Goal: Information Seeking & Learning: Learn about a topic

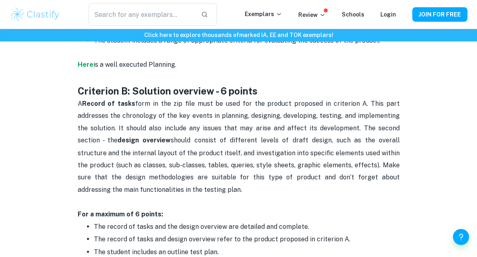
scroll to position [563, 0]
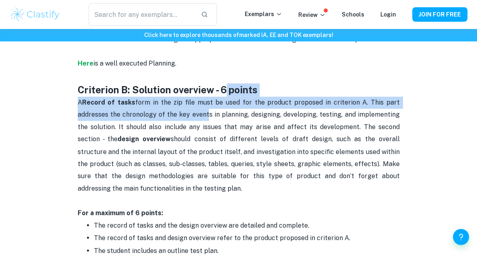
drag, startPoint x: 191, startPoint y: 89, endPoint x: 208, endPoint y: 103, distance: 21.7
click at [208, 103] on span "A Record of tasks form in the zip file must be used for the product proposed in…" at bounding box center [239, 145] width 323 height 93
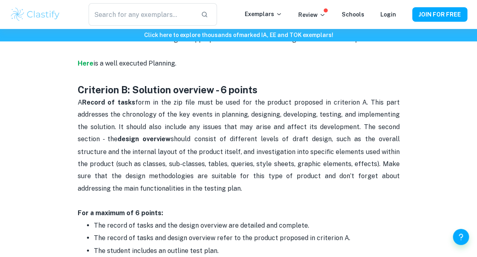
click at [218, 97] on p "A Record of tasks form in the zip file must be used for the product proposed in…" at bounding box center [239, 158] width 322 height 122
click at [263, 99] on span "A Record of tasks form in the zip file must be used for the product proposed in…" at bounding box center [239, 145] width 323 height 93
click at [223, 113] on span "A Record of tasks form in the zip file must be used for the product proposed in…" at bounding box center [239, 145] width 323 height 93
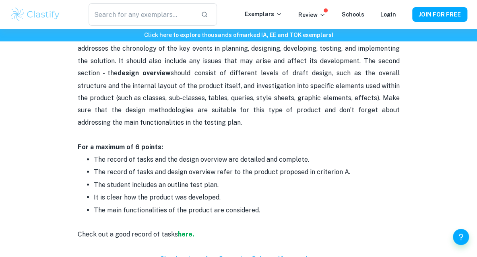
scroll to position [644, 0]
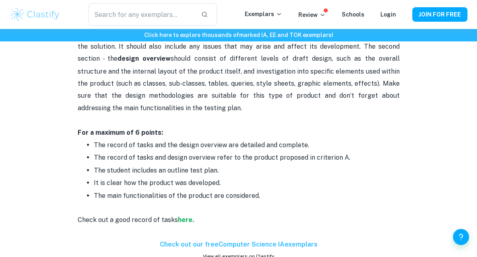
click at [225, 114] on p "A Record of tasks form in the zip file must be used for the product proposed in…" at bounding box center [239, 77] width 322 height 122
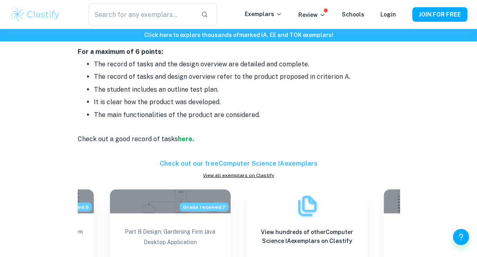
click at [184, 135] on strong "here." at bounding box center [186, 139] width 16 height 8
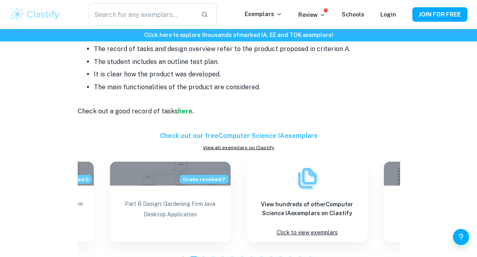
scroll to position [764, 0]
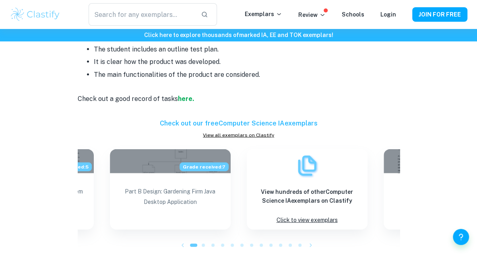
click at [241, 119] on h6 "Check out our free Computer Science IA exemplars" at bounding box center [239, 124] width 322 height 10
click at [237, 132] on link "View all exemplars on Clastify" at bounding box center [239, 135] width 322 height 7
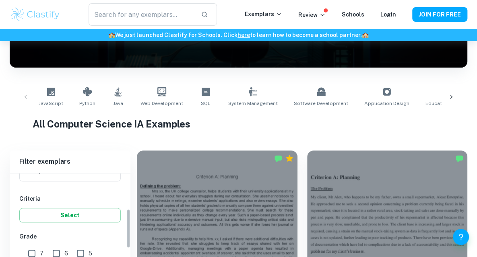
scroll to position [201, 0]
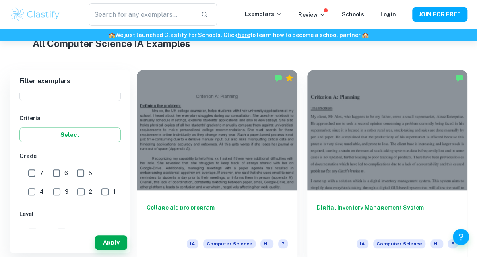
click at [35, 177] on input "7" at bounding box center [32, 173] width 16 height 16
checkbox input "true"
click at [60, 173] on input "6" at bounding box center [56, 173] width 16 height 16
checkbox input "true"
click at [113, 243] on button "Apply" at bounding box center [111, 242] width 32 height 14
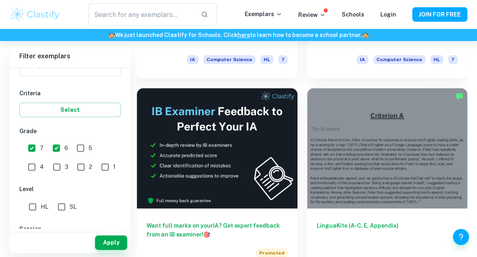
scroll to position [402, 0]
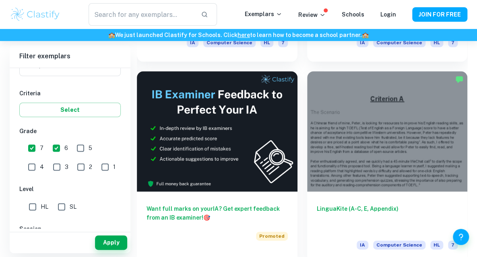
click at [64, 207] on input "SL" at bounding box center [61, 207] width 16 height 16
checkbox input "true"
click at [104, 238] on button "Apply" at bounding box center [111, 242] width 32 height 14
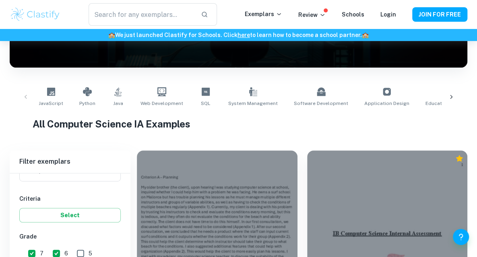
scroll to position [282, 0]
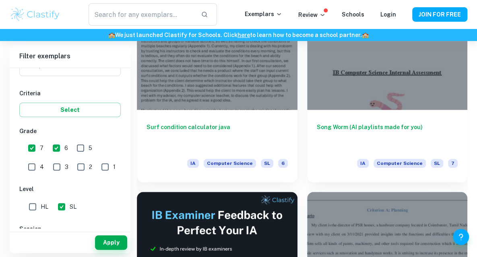
click at [211, 126] on h6 "Surf condition calculator java" at bounding box center [216, 136] width 141 height 27
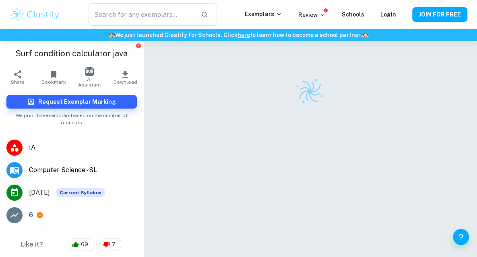
drag, startPoint x: 239, startPoint y: 77, endPoint x: 233, endPoint y: 40, distance: 37.5
click at [233, 41] on div "​ Exemplars Review Schools Login JOIN FOR FREE 🏫 We just launched Clastify for …" at bounding box center [238, 162] width 477 height 242
click at [233, 40] on div "🏫 We just launched Clastify for Schools. Click here to learn how to become a sc…" at bounding box center [238, 35] width 477 height 12
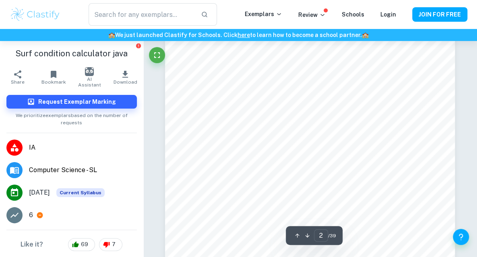
scroll to position [684, 0]
type input "4"
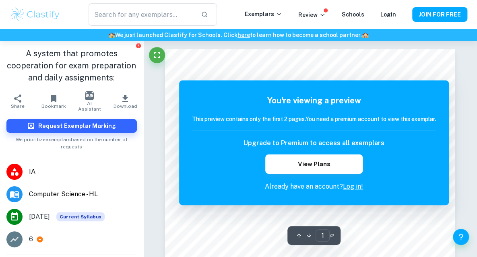
click at [349, 189] on link "Log in!" at bounding box center [353, 187] width 20 height 8
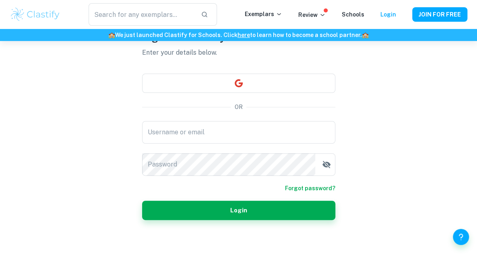
scroll to position [51, 0]
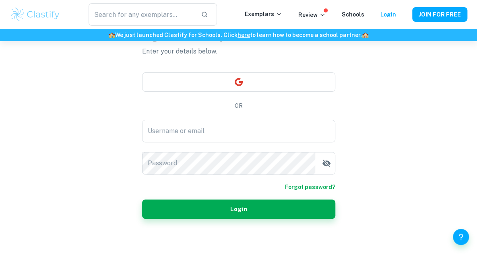
click at [258, 77] on button "button" at bounding box center [238, 81] width 193 height 19
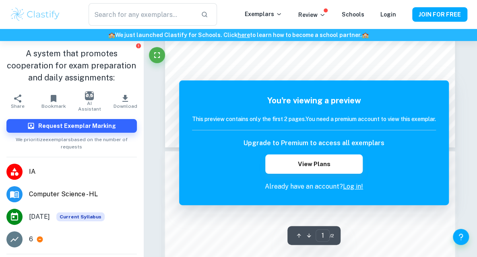
scroll to position [312, 0]
